Goal: Transaction & Acquisition: Purchase product/service

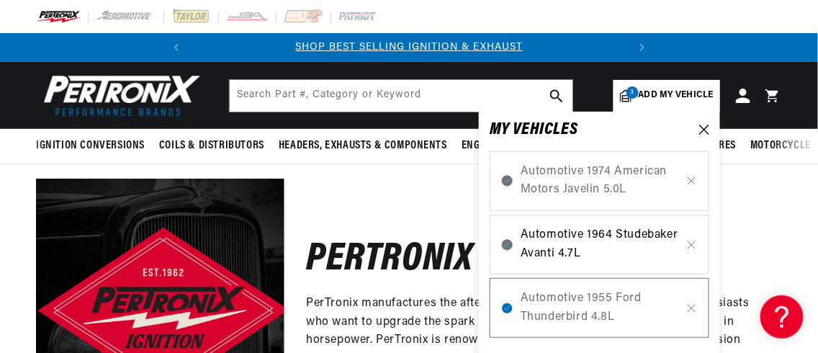
scroll to position [0, 436]
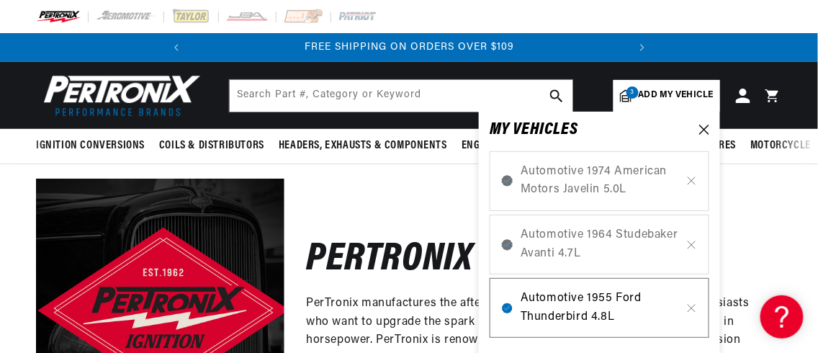
click at [541, 298] on span "Automotive 1955 Ford Thunderbird 4.8L" at bounding box center [599, 307] width 158 height 37
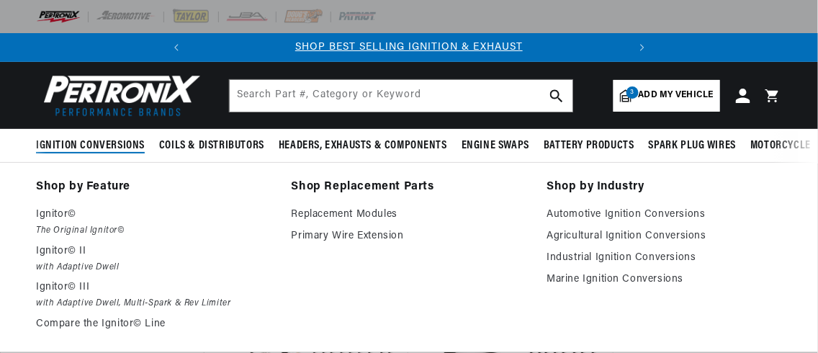
click at [113, 146] on span "Ignition Conversions" at bounding box center [90, 145] width 109 height 15
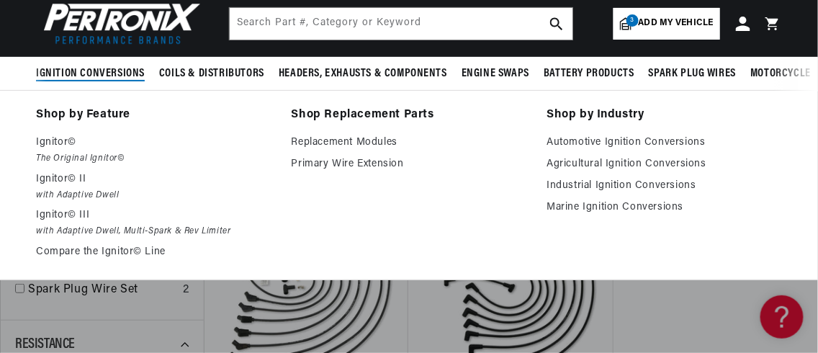
click at [70, 68] on span "Ignition Conversions" at bounding box center [90, 73] width 109 height 15
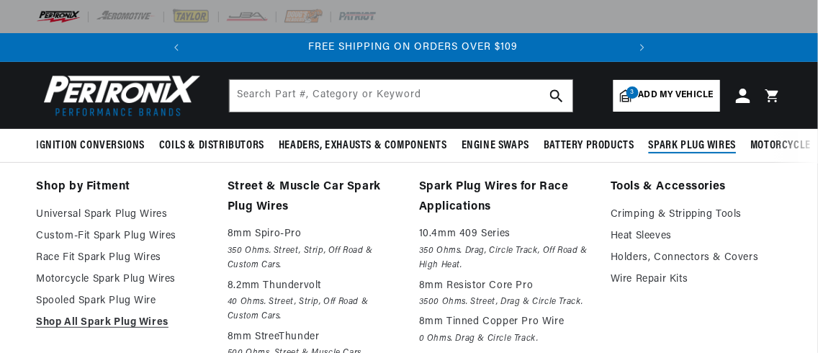
scroll to position [0, 436]
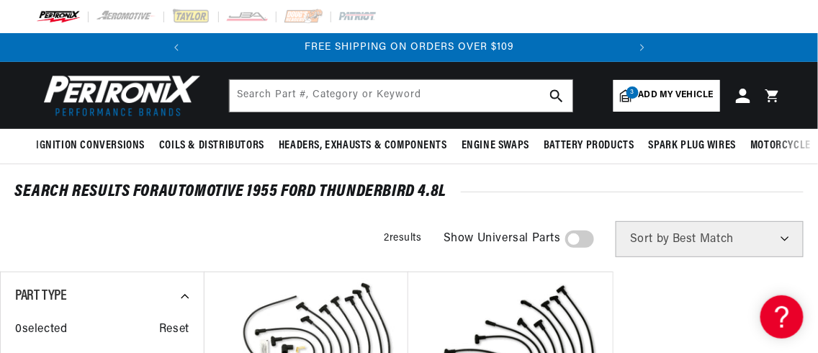
click at [99, 103] on img at bounding box center [119, 96] width 166 height 50
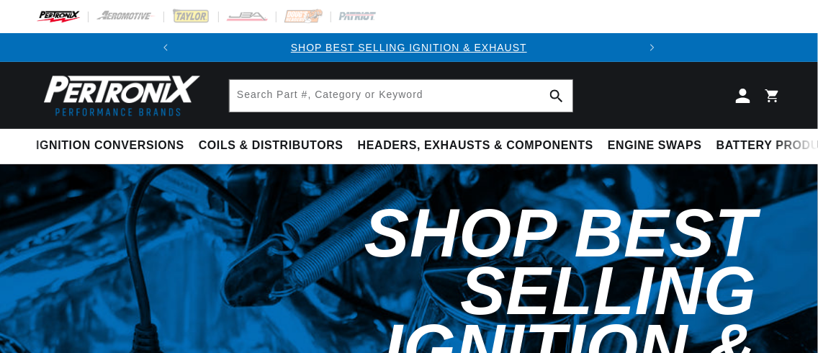
select select "RideType"
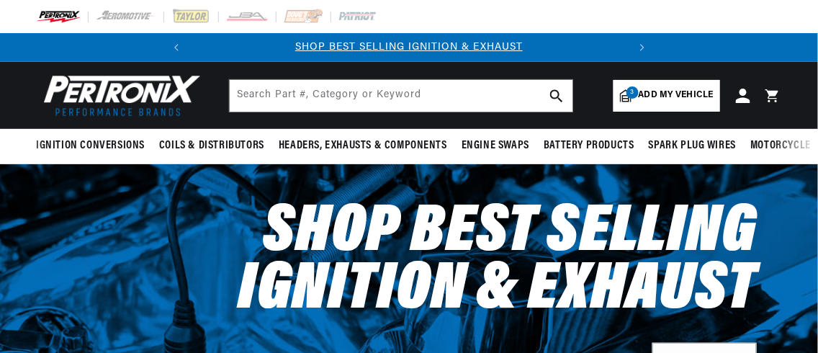
scroll to position [0, 186]
select select "1955"
select select "Ford"
select select "Thunderbird"
